Goal: Check status: Check status

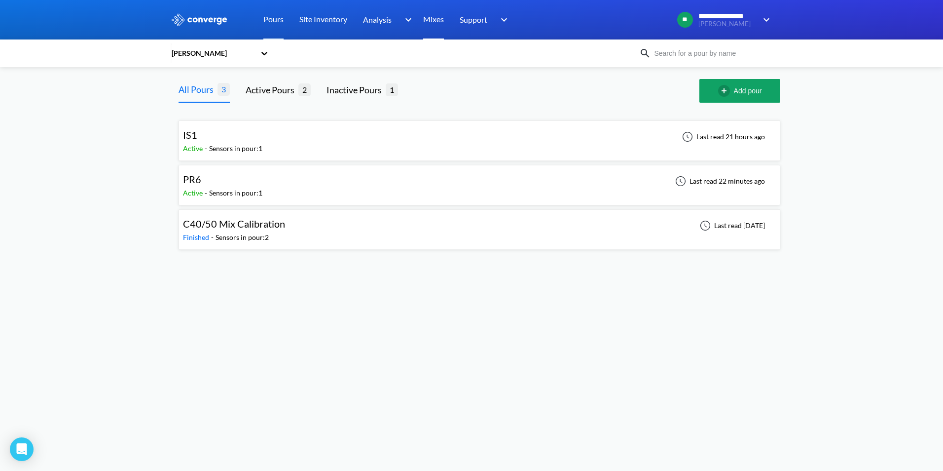
click at [442, 26] on link "Mixes" at bounding box center [433, 19] width 21 height 39
click at [235, 137] on div "IS1" at bounding box center [222, 134] width 79 height 15
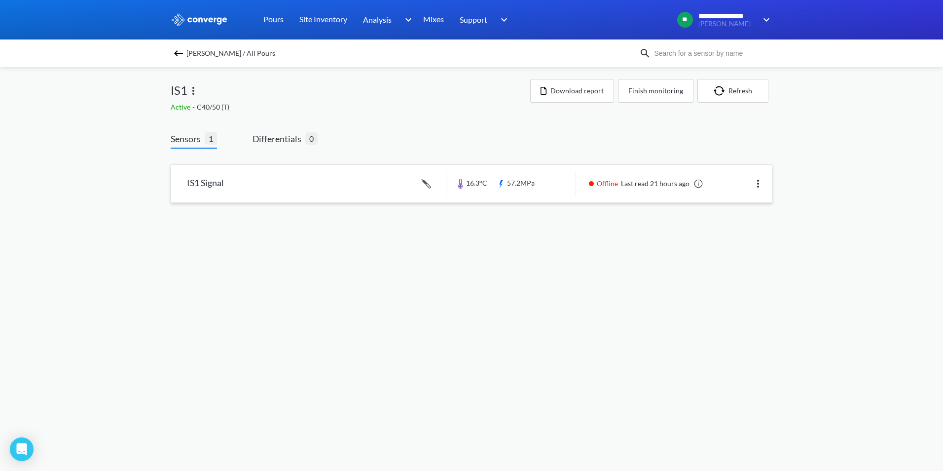
click at [281, 186] on link at bounding box center [471, 183] width 601 height 37
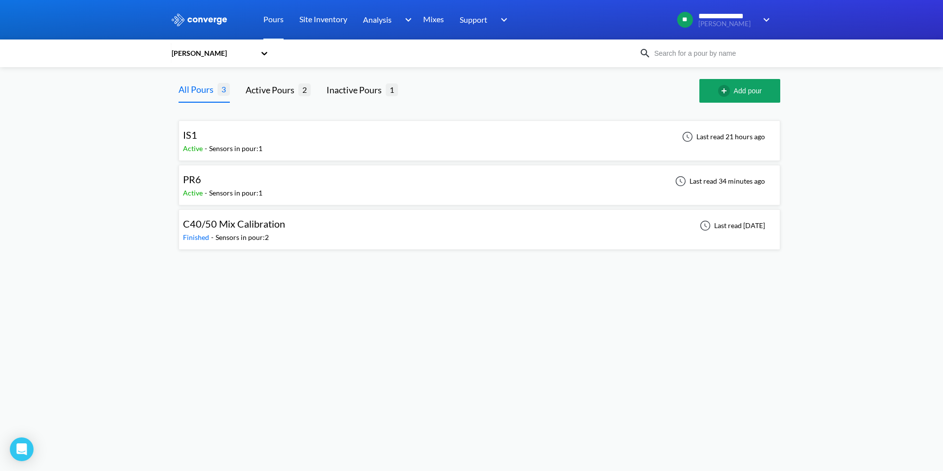
click at [337, 194] on div "PR6 Active - Sensors in pour: 1 Last read 34 minutes ago" at bounding box center [479, 185] width 593 height 32
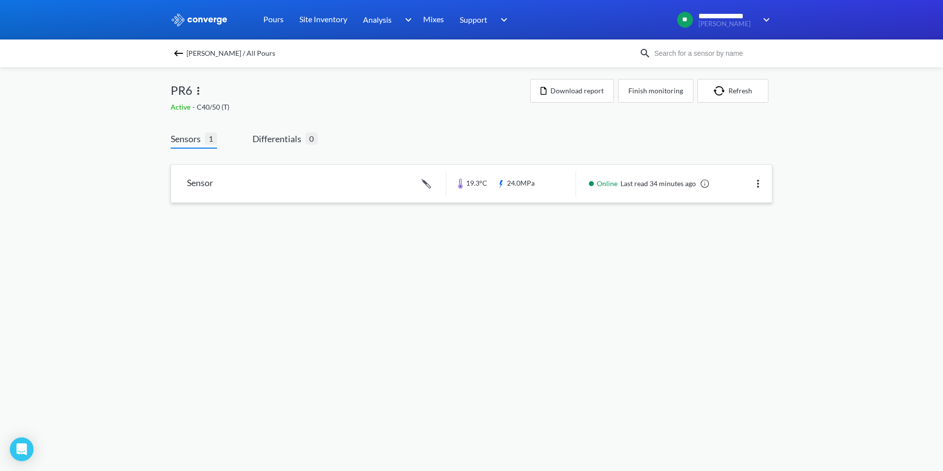
click at [345, 198] on link at bounding box center [471, 183] width 601 height 37
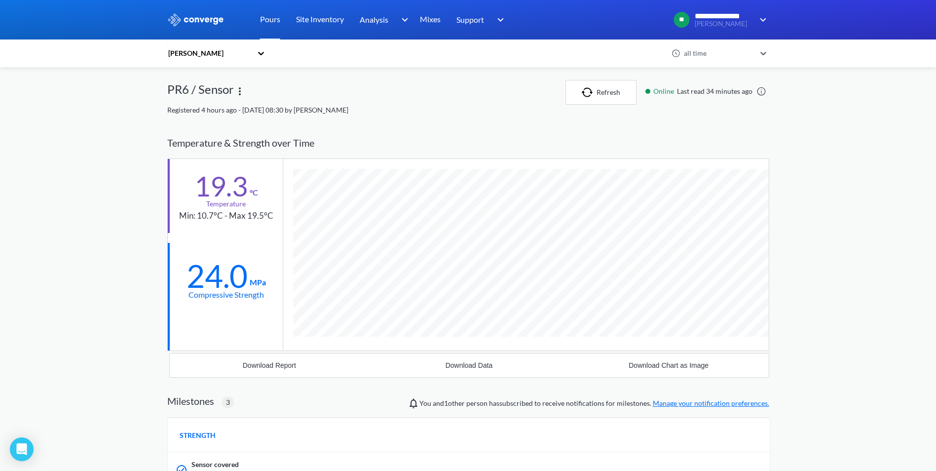
scroll to position [703, 602]
click at [433, 19] on link "Mixes" at bounding box center [430, 19] width 21 height 39
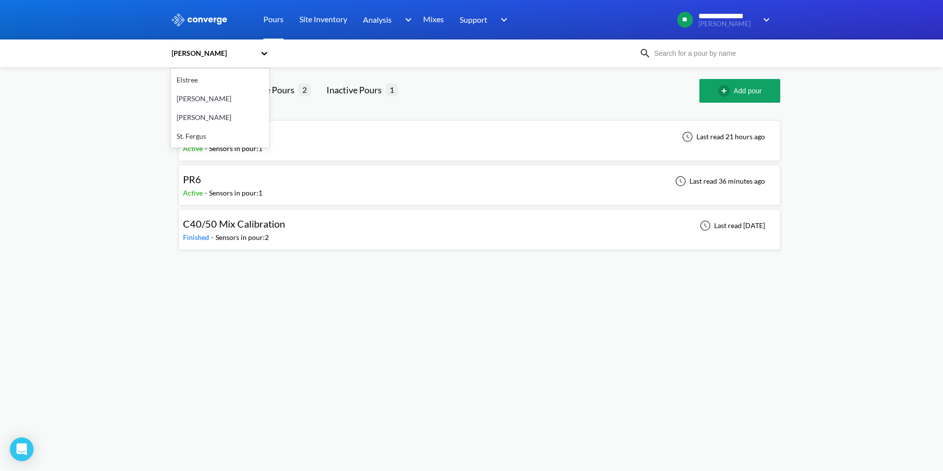
click at [233, 54] on div "[PERSON_NAME]" at bounding box center [213, 53] width 85 height 11
click at [204, 116] on div "Overton" at bounding box center [220, 117] width 99 height 19
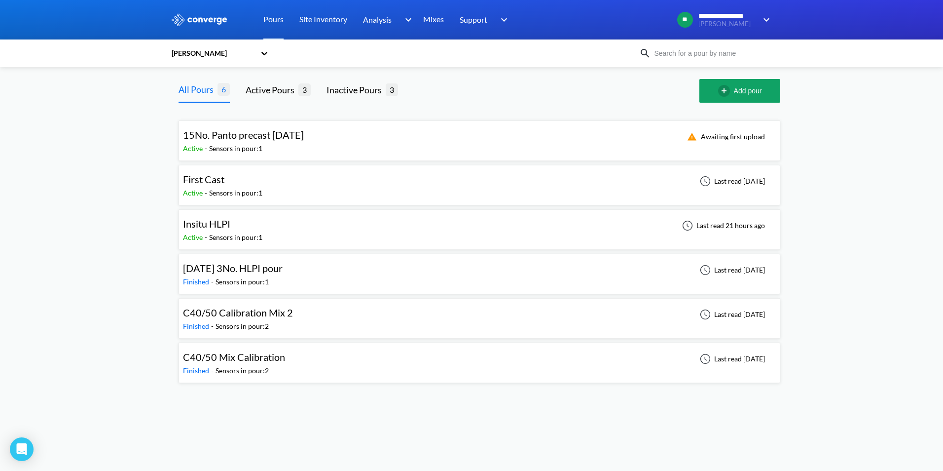
click at [332, 147] on div "15No. Panto precast 15/10/25 Active - Sensors in pour: 1 Awaiting first upload" at bounding box center [479, 141] width 593 height 32
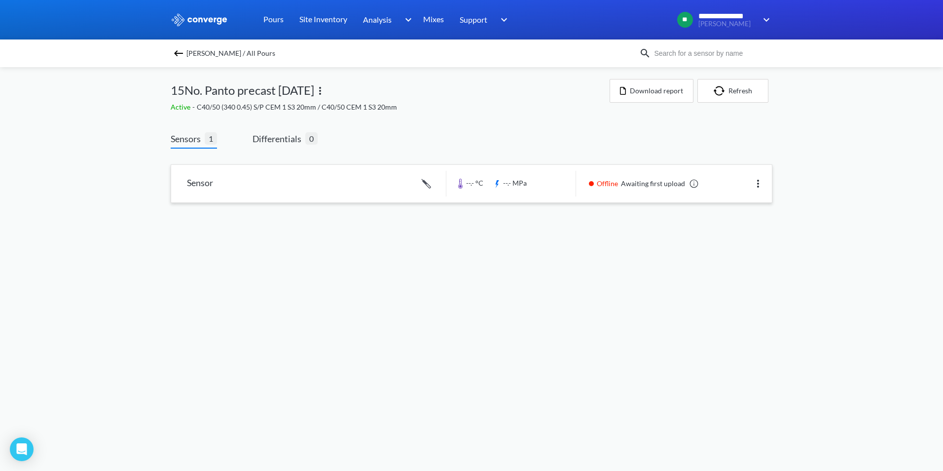
click at [360, 172] on link at bounding box center [471, 183] width 601 height 37
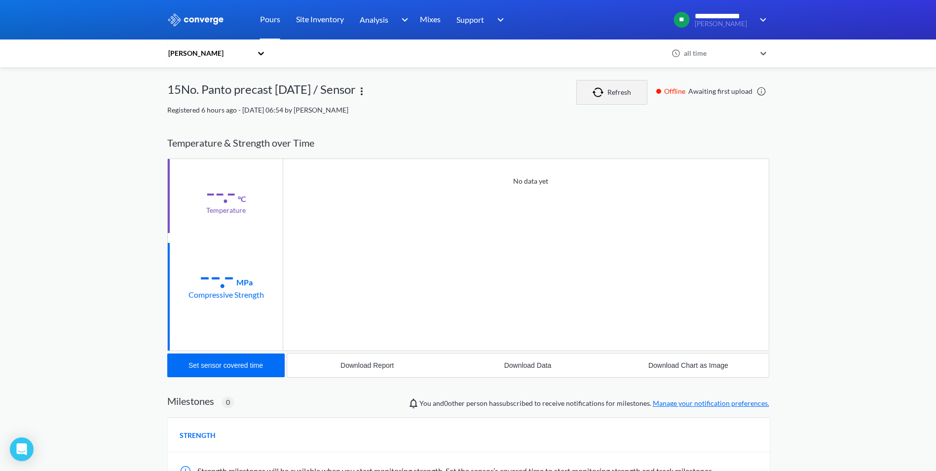
click at [637, 98] on button "Refresh" at bounding box center [611, 92] width 71 height 25
click at [763, 90] on link at bounding box center [761, 91] width 10 height 10
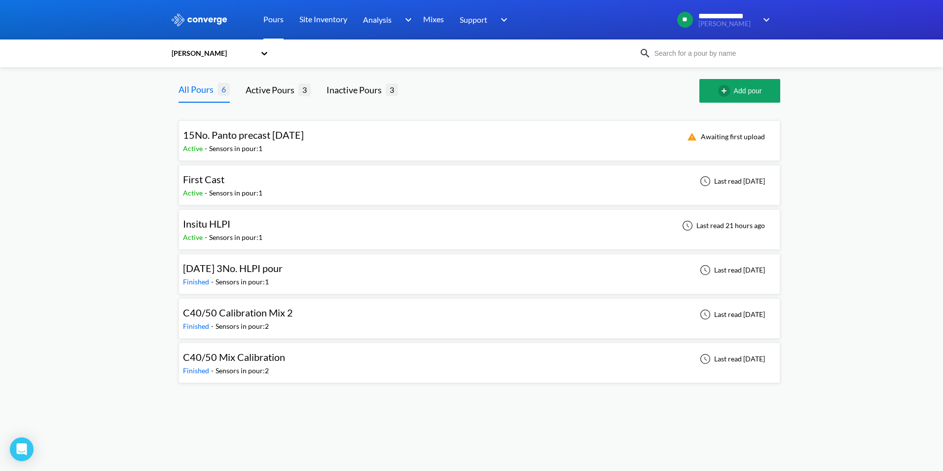
click at [434, 230] on div "Insitu HLPI Active - Sensors in pour: 1 Last read 21 hours ago" at bounding box center [479, 230] width 593 height 32
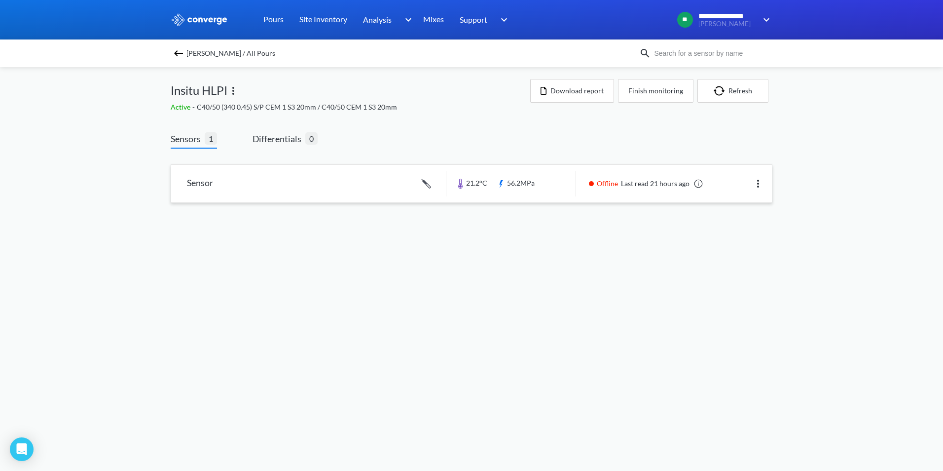
click at [385, 186] on link at bounding box center [471, 183] width 601 height 37
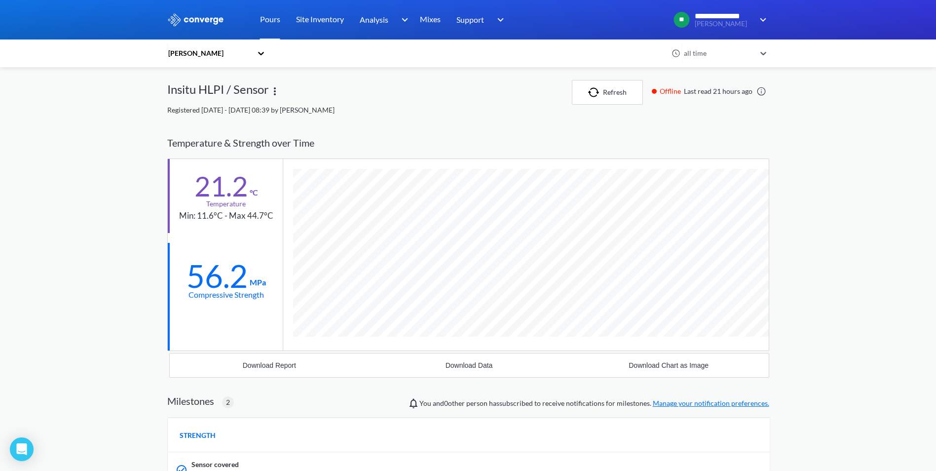
scroll to position [703, 602]
click at [718, 58] on div "all time" at bounding box center [718, 53] width 74 height 11
click at [717, 190] on div "All relevant time" at bounding box center [724, 186] width 89 height 19
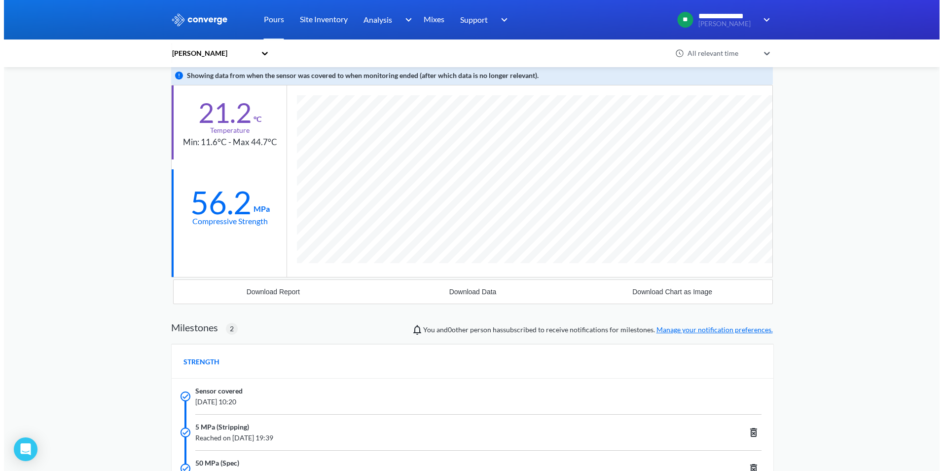
scroll to position [0, 0]
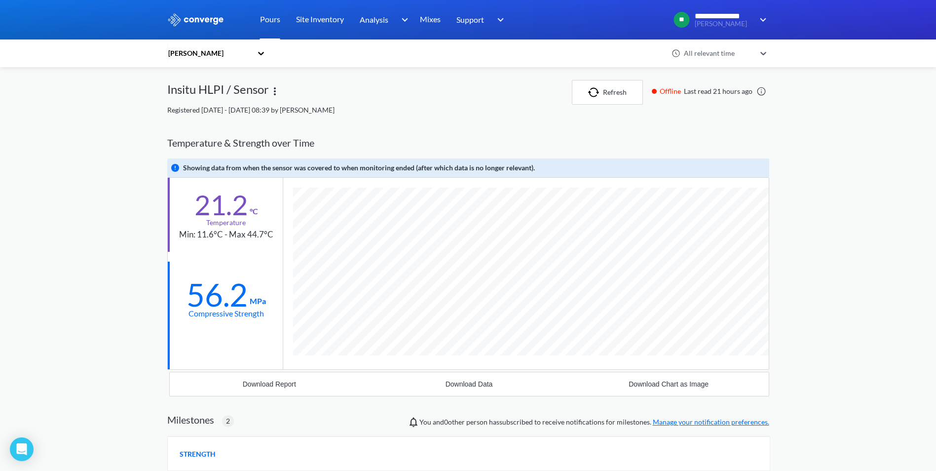
click at [265, 14] on link "Pours" at bounding box center [270, 19] width 20 height 39
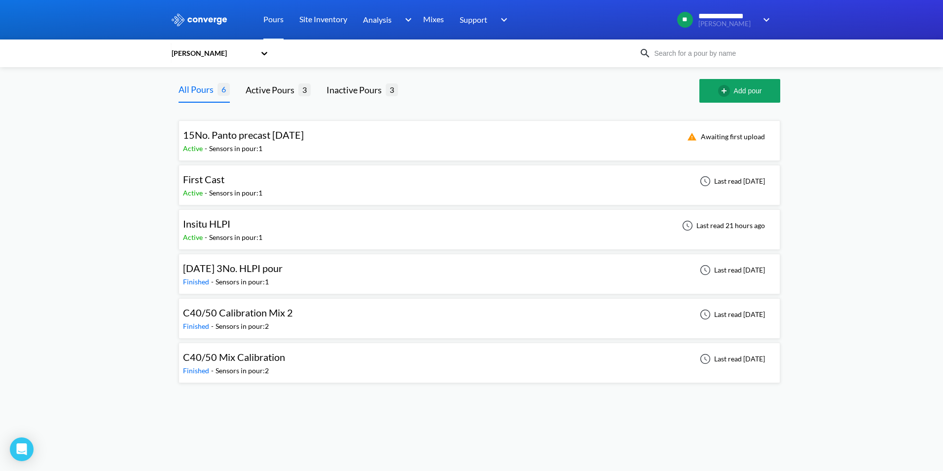
click at [277, 77] on div "Overton All Pours 6 Active Pours 3 Inactive Pours 3 Add pour 15No. Panto precas…" at bounding box center [472, 229] width 602 height 324
click at [277, 82] on div "Active Pours 3" at bounding box center [278, 91] width 65 height 24
click at [277, 88] on div "Active Pours" at bounding box center [272, 90] width 53 height 14
